Goal: Transaction & Acquisition: Book appointment/travel/reservation

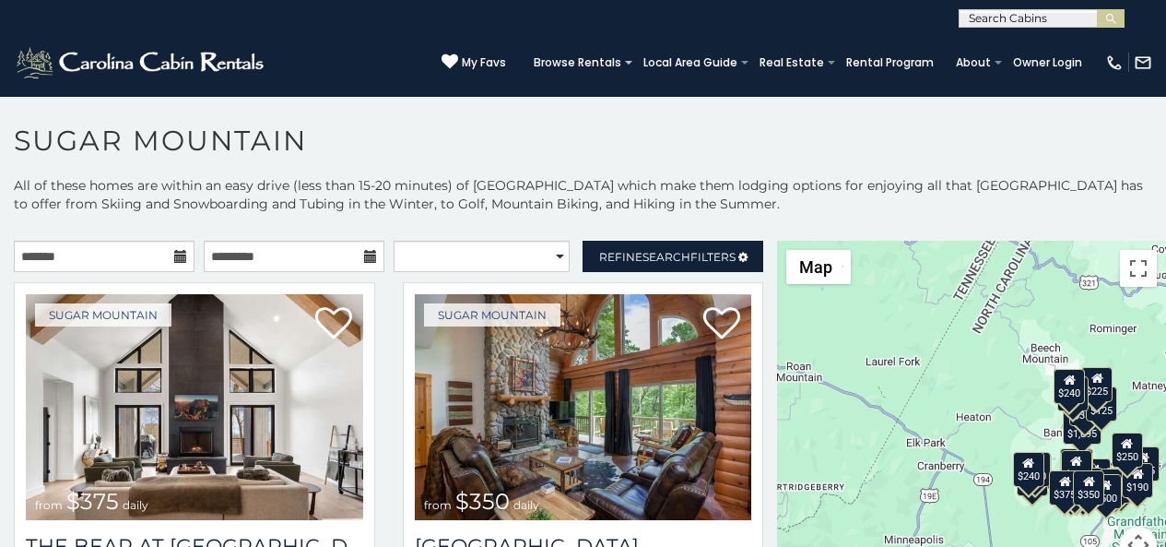
scroll to position [56, 0]
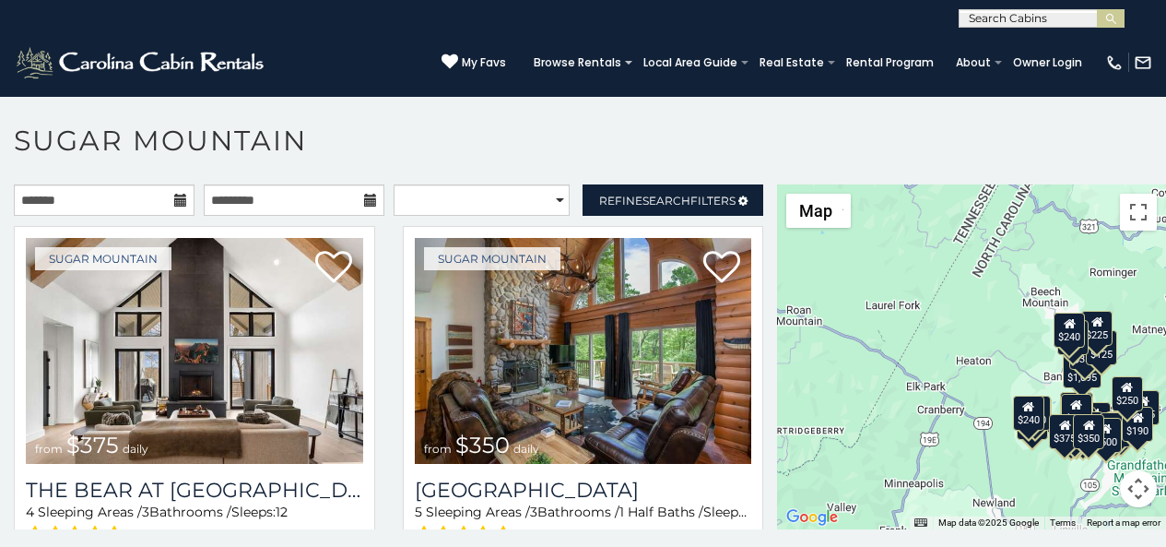
click at [440, 542] on p at bounding box center [583, 365] width 1166 height 363
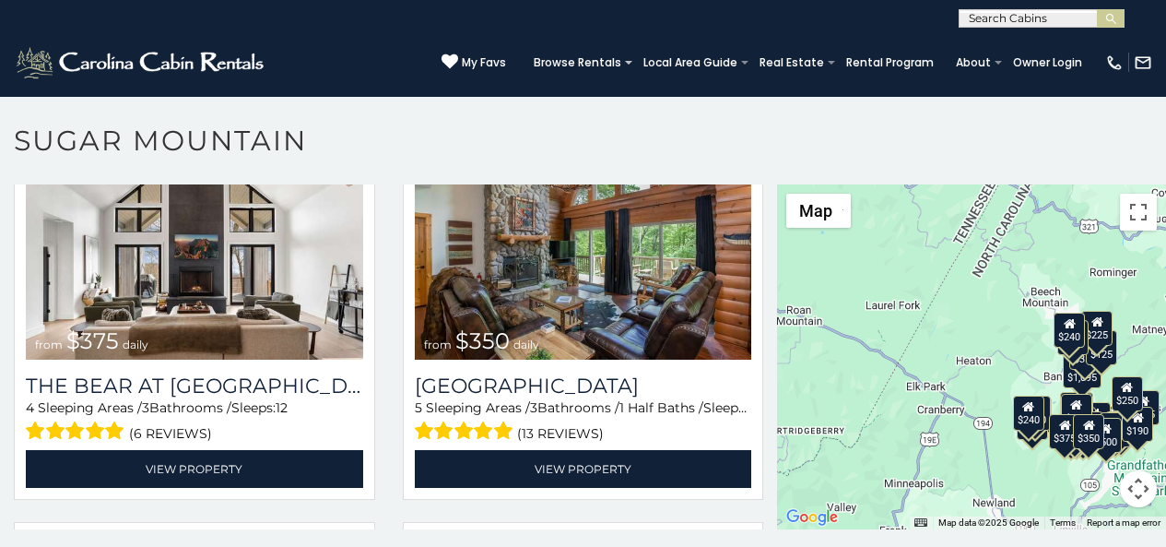
scroll to position [115, 0]
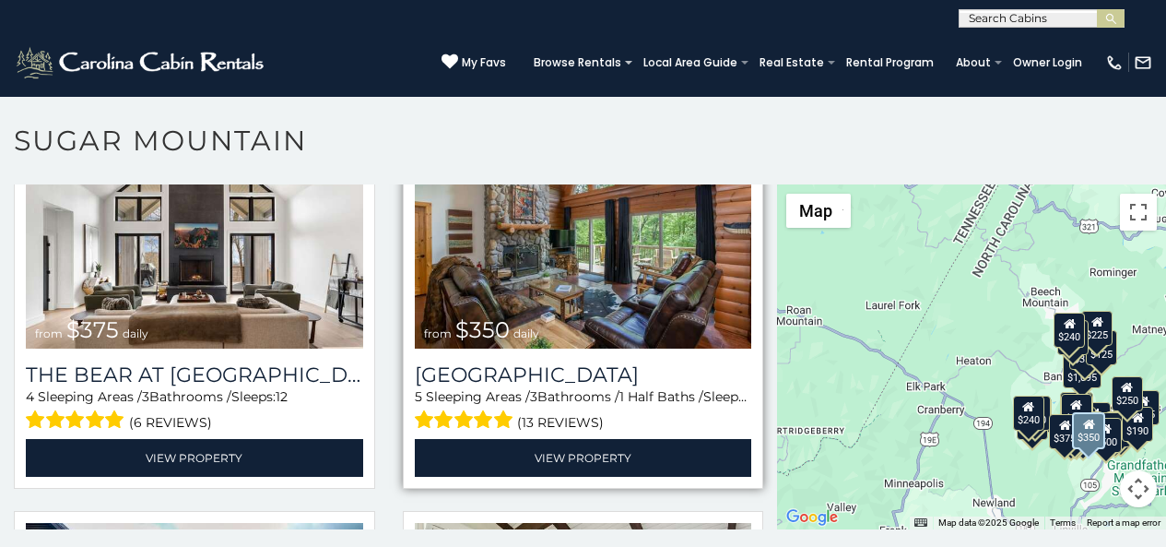
click at [422, 184] on img at bounding box center [583, 236] width 337 height 226
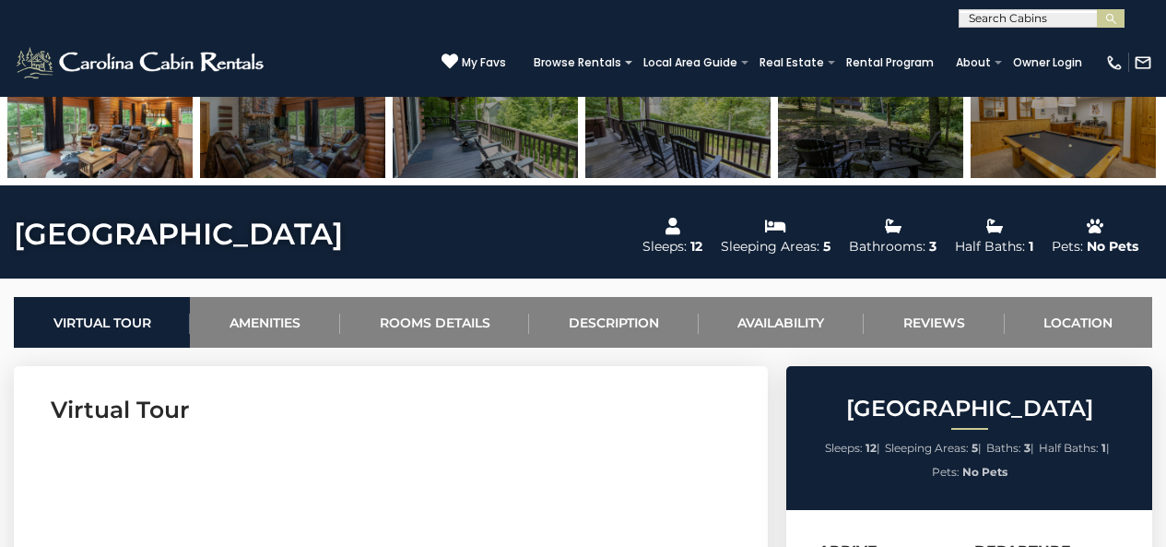
scroll to position [537, 0]
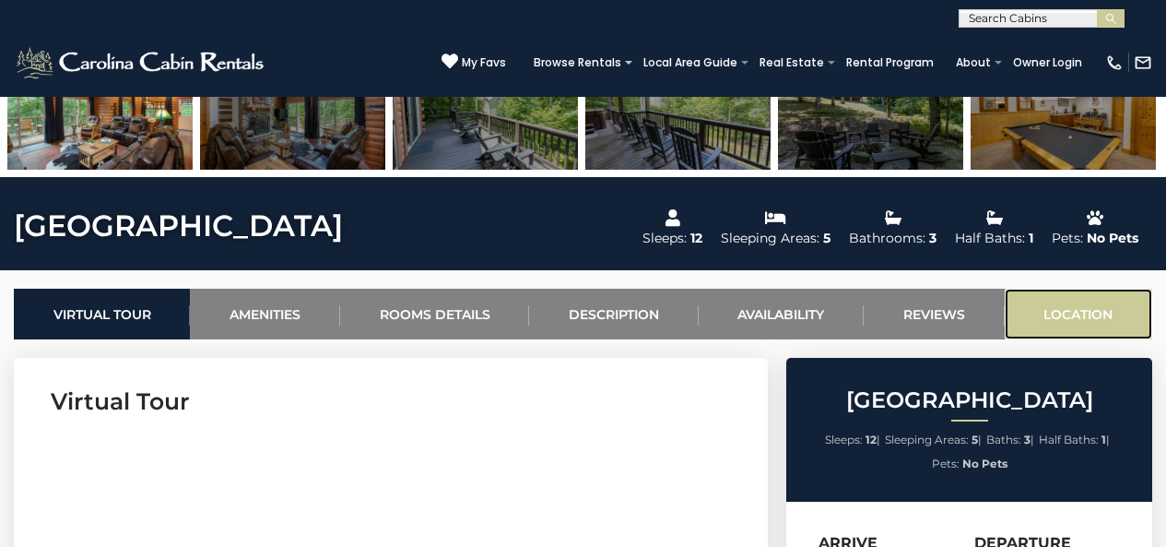
click at [1021, 304] on link "Location" at bounding box center [1079, 314] width 148 height 51
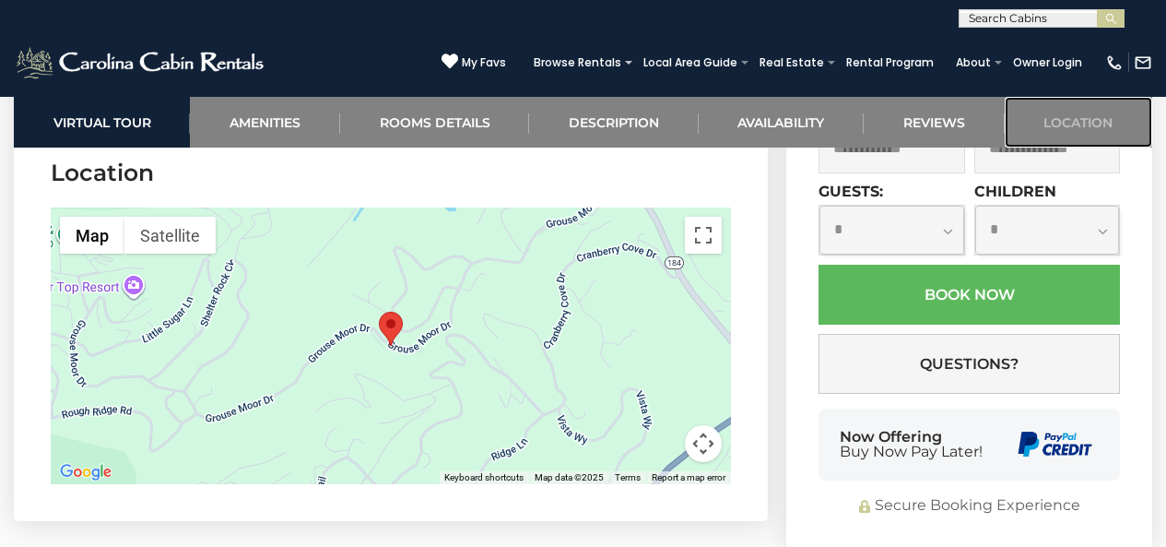
scroll to position [4569, 0]
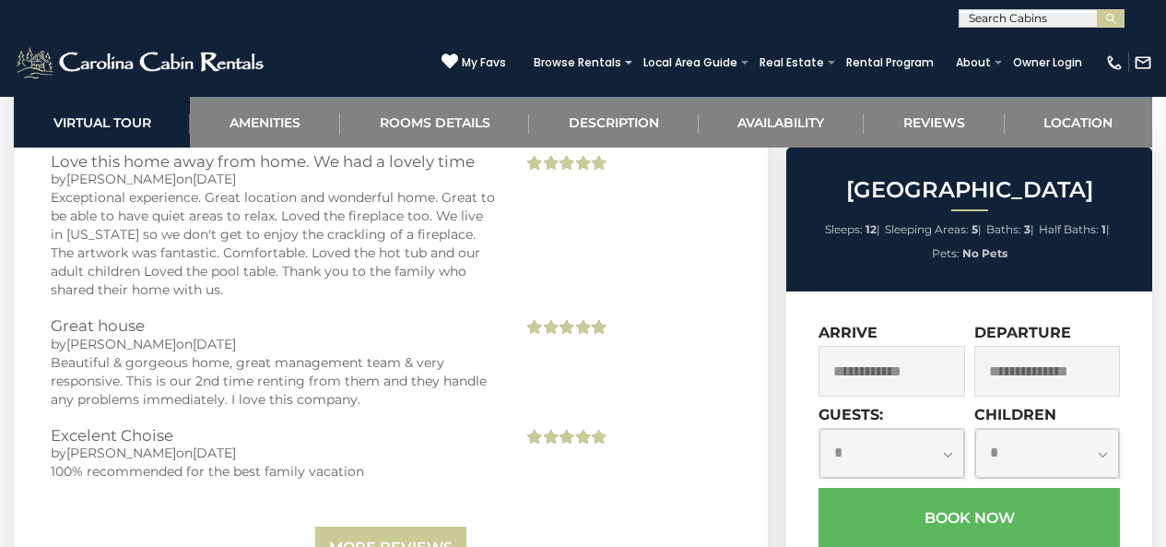
click at [834, 224] on span "Sleeps:" at bounding box center [844, 229] width 38 height 14
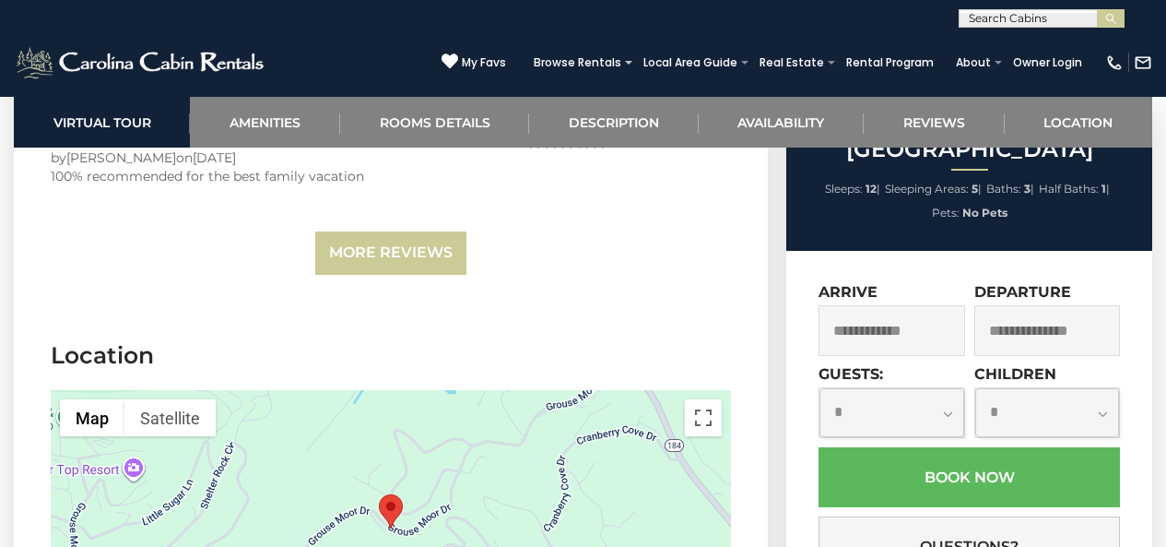
scroll to position [4901, 0]
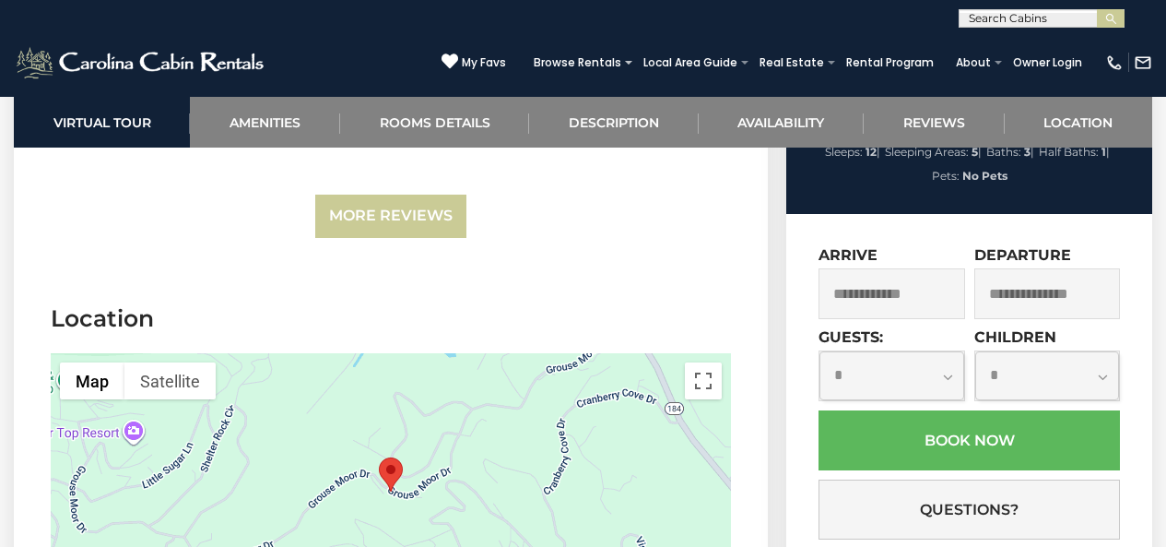
click at [989, 328] on div "**********" at bounding box center [1045, 369] width 150 height 82
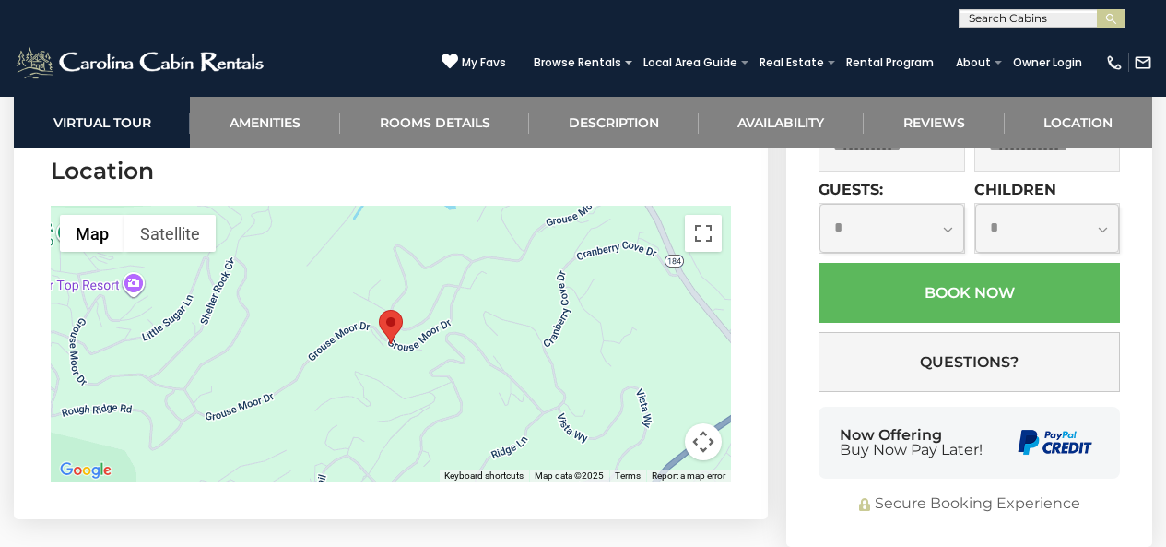
scroll to position [5085, 0]
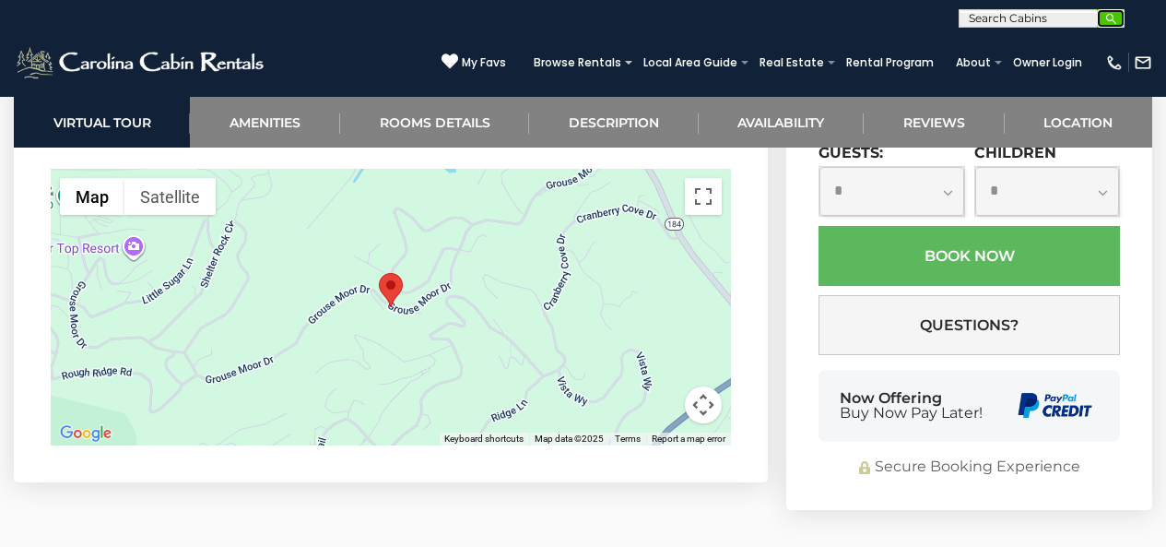
click at [1119, 20] on button "submit" at bounding box center [1111, 18] width 28 height 18
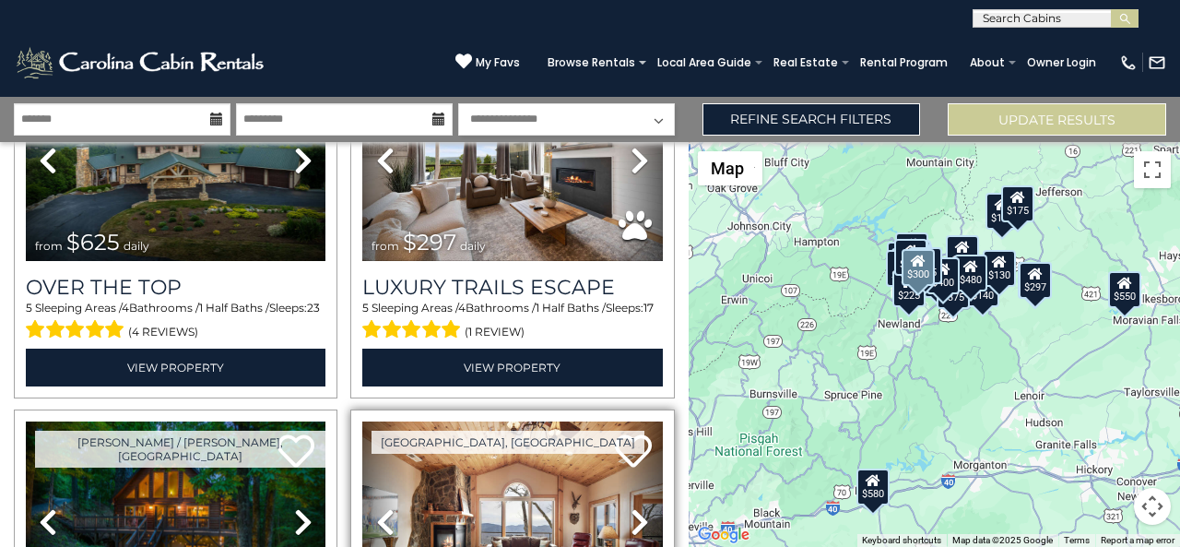
scroll to position [154, 0]
